Goal: Information Seeking & Learning: Learn about a topic

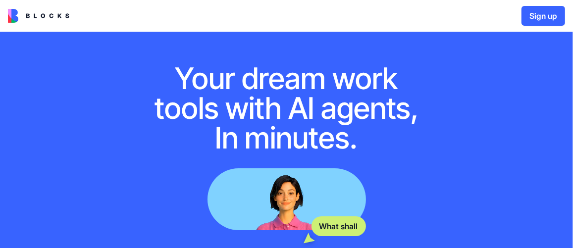
scroll to position [130, 0]
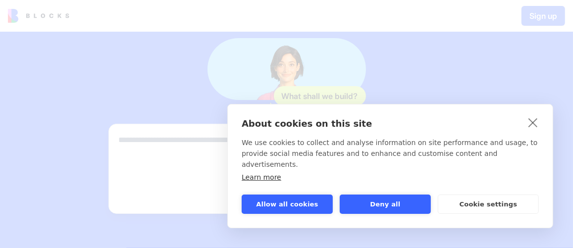
click at [536, 130] on link "close" at bounding box center [532, 122] width 15 height 16
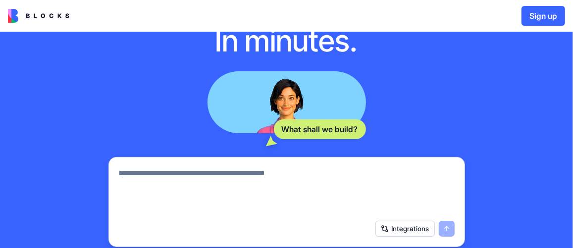
scroll to position [99, 0]
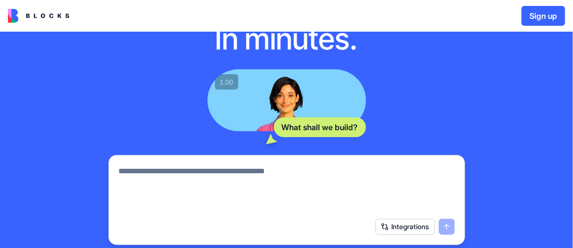
click at [46, 16] on img at bounding box center [38, 16] width 61 height 14
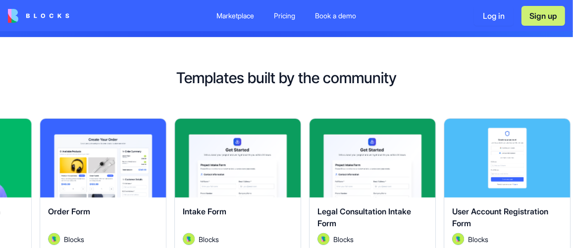
scroll to position [396, 0]
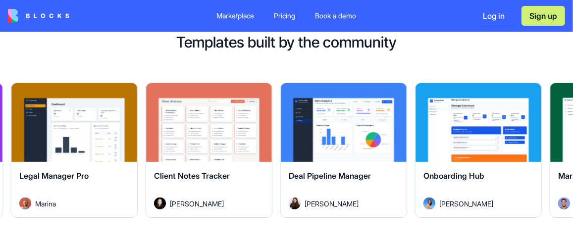
click at [286, 20] on div "Pricing" at bounding box center [284, 16] width 21 height 10
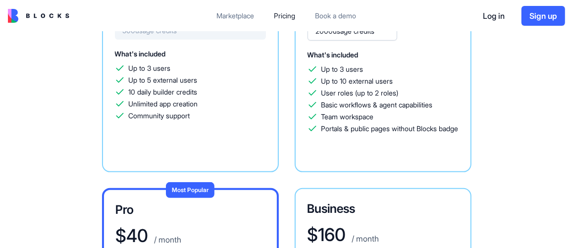
scroll to position [198, 0]
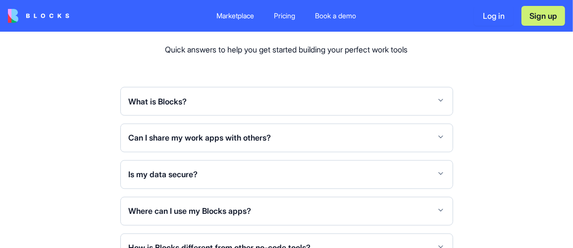
scroll to position [3572, 0]
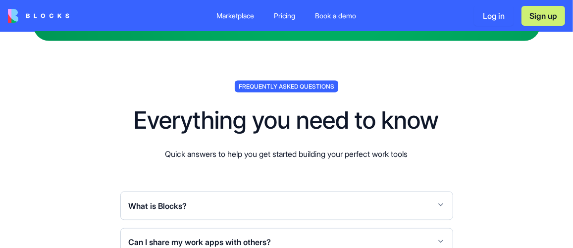
click at [243, 18] on div "Marketplace" at bounding box center [236, 16] width 38 height 10
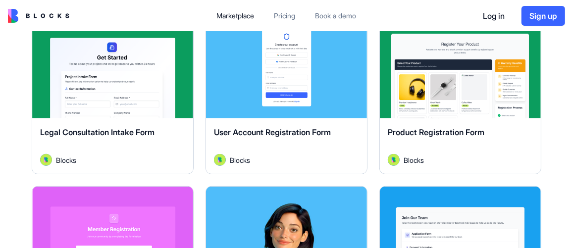
scroll to position [347, 0]
